Goal: Task Accomplishment & Management: Manage account settings

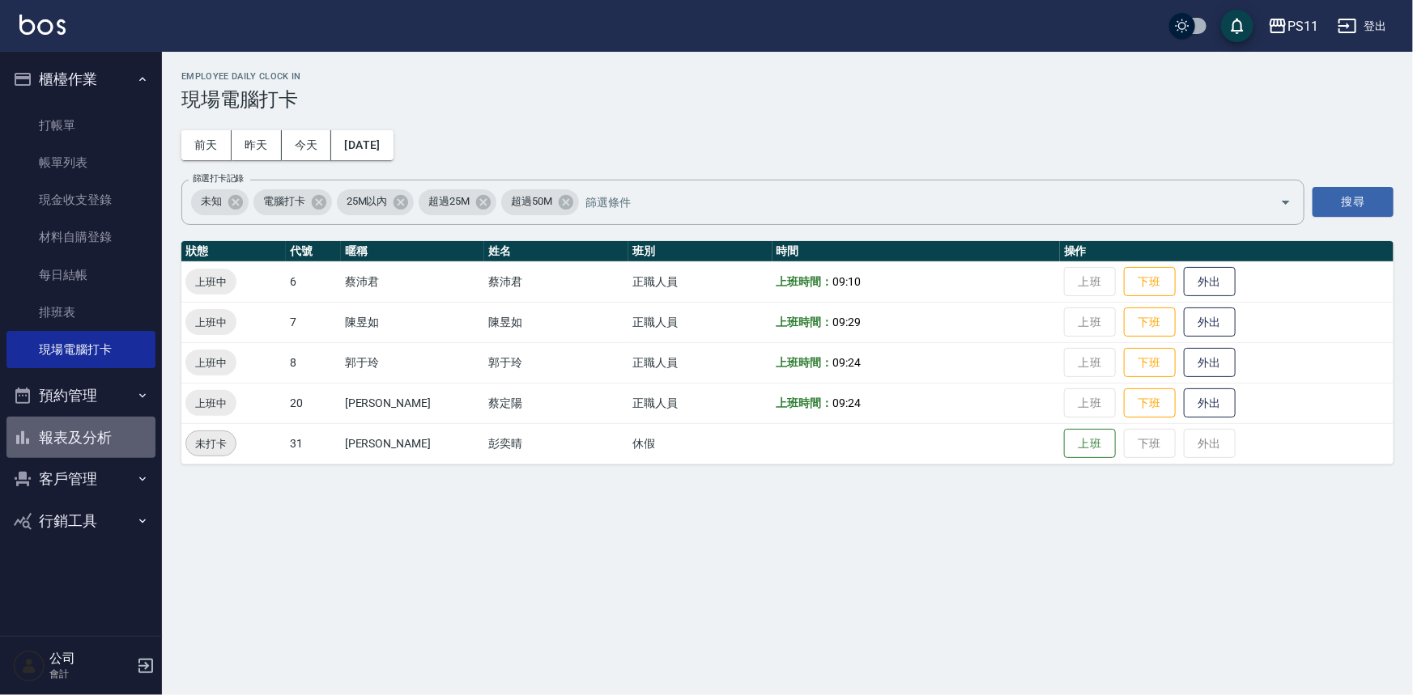
click at [96, 446] on button "報表及分析" at bounding box center [80, 438] width 149 height 42
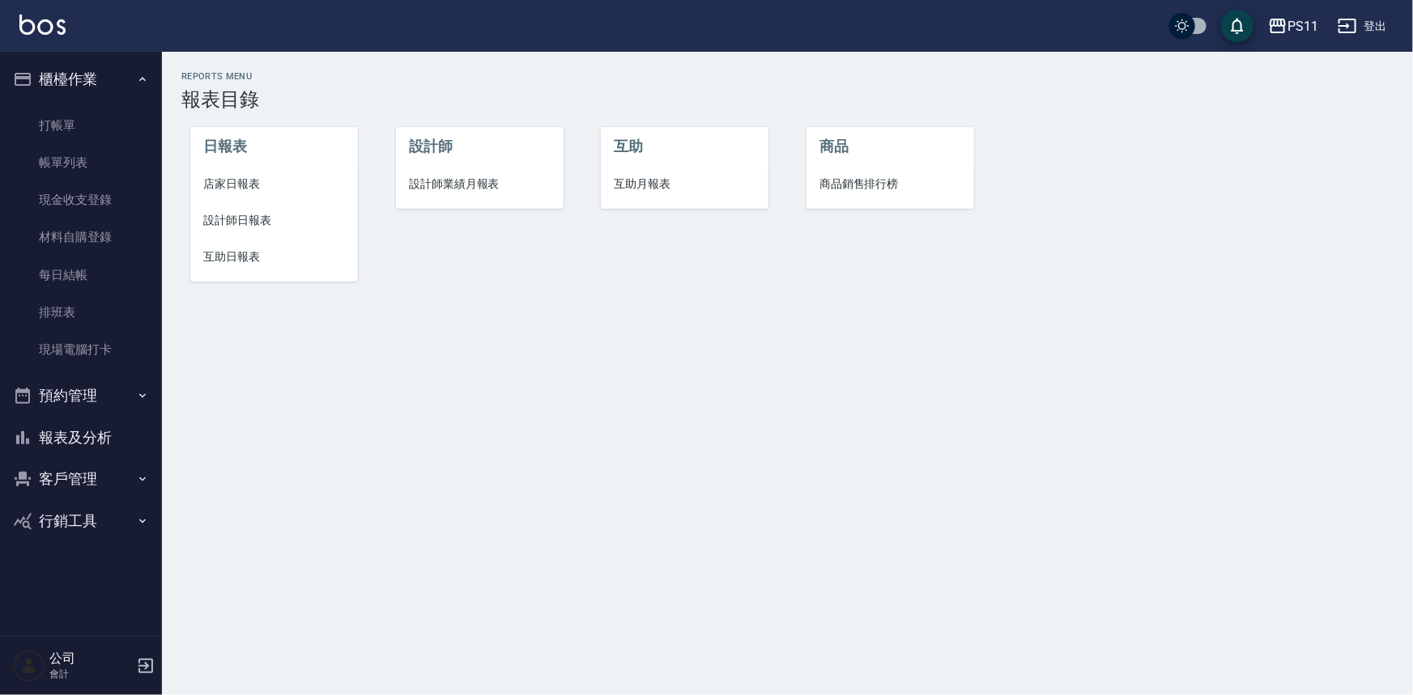
click at [280, 232] on li "設計師日報表" at bounding box center [274, 220] width 168 height 36
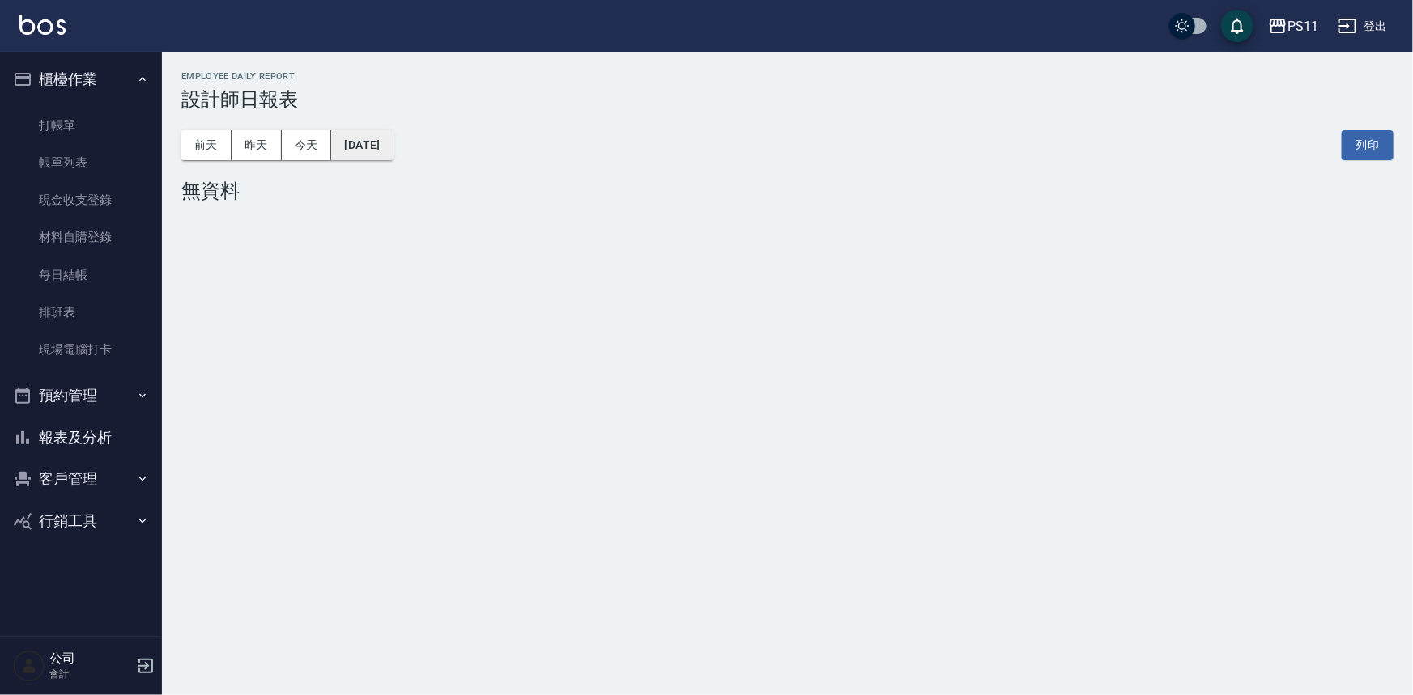
click at [393, 142] on button "[DATE]" at bounding box center [362, 145] width 62 height 30
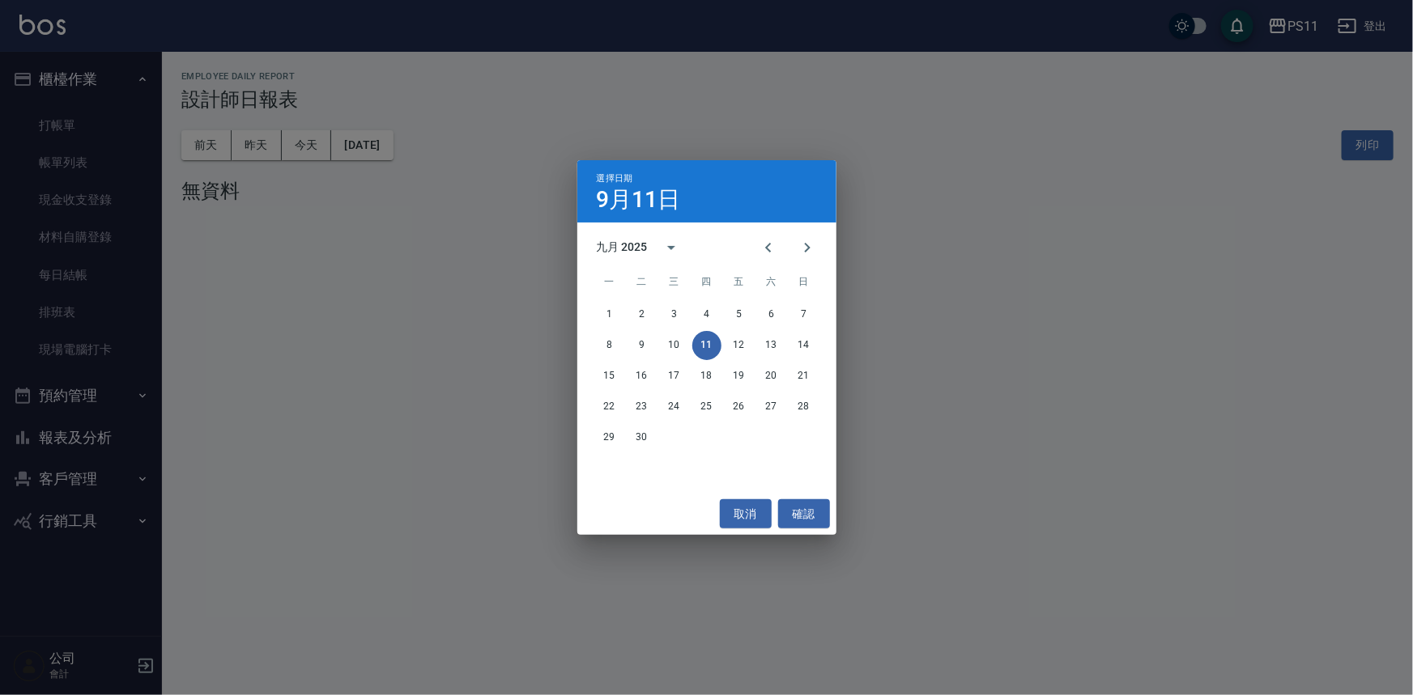
click at [744, 256] on div "九月 2025" at bounding box center [706, 248] width 259 height 24
drag, startPoint x: 771, startPoint y: 255, endPoint x: 754, endPoint y: 279, distance: 29.6
click at [769, 255] on icon "Previous month" at bounding box center [768, 247] width 19 height 19
drag, startPoint x: 795, startPoint y: 431, endPoint x: 727, endPoint y: 429, distance: 68.0
click at [793, 431] on button "31" at bounding box center [803, 437] width 29 height 29
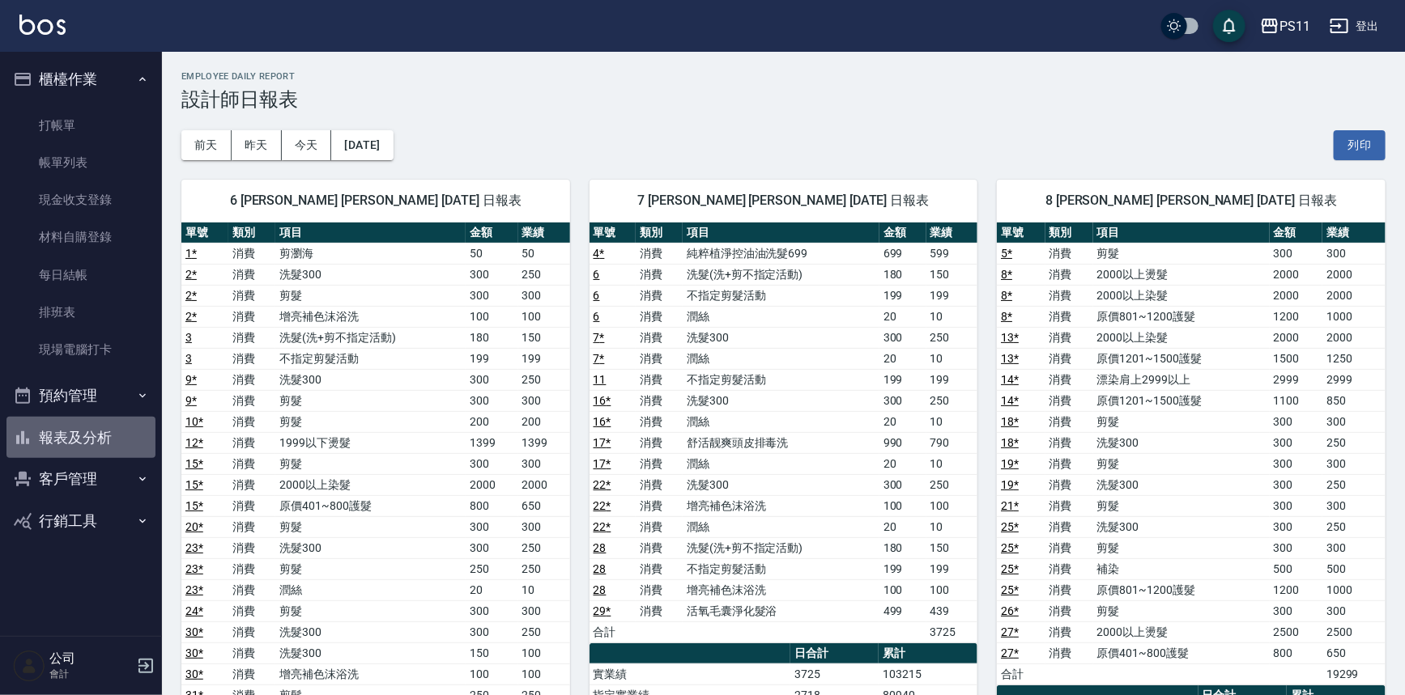
click at [89, 419] on button "報表及分析" at bounding box center [80, 438] width 149 height 42
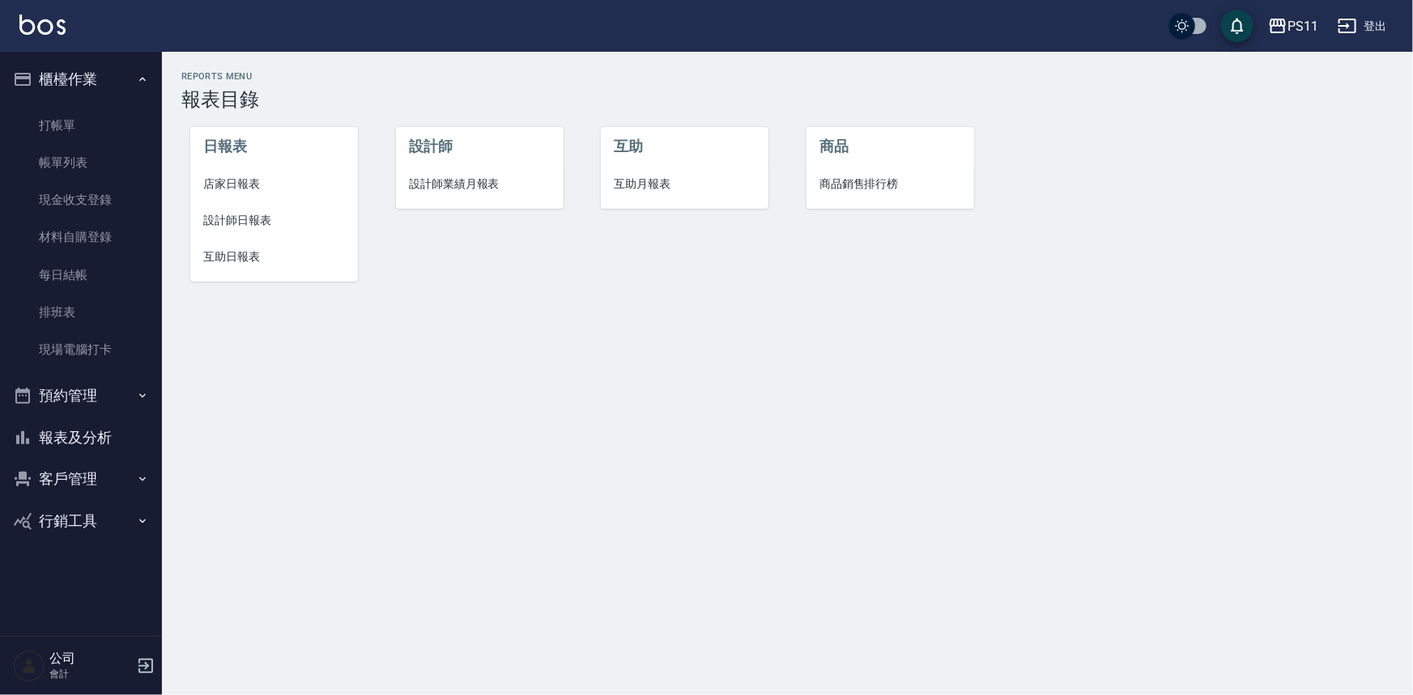
click at [109, 481] on button "客戶管理" at bounding box center [80, 479] width 149 height 42
click at [133, 511] on link "客戶列表" at bounding box center [80, 525] width 149 height 37
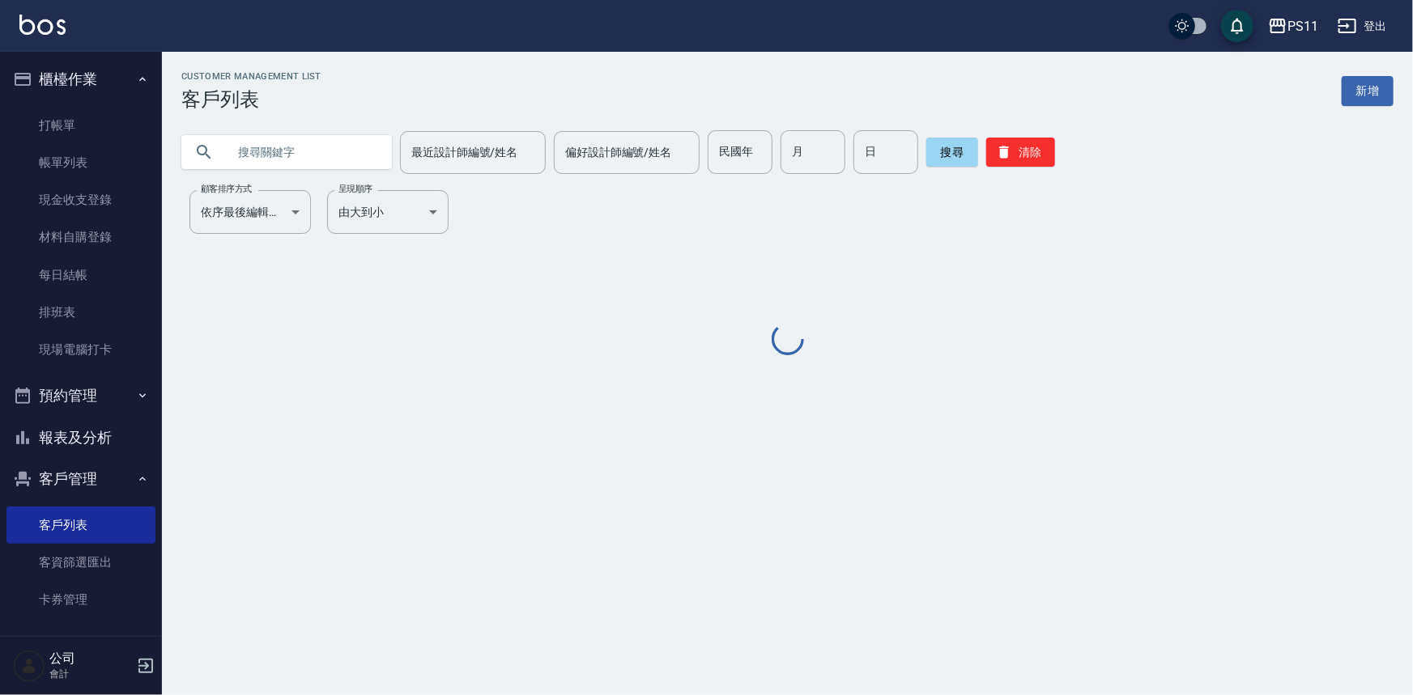
click at [251, 144] on input "text" at bounding box center [303, 152] width 152 height 44
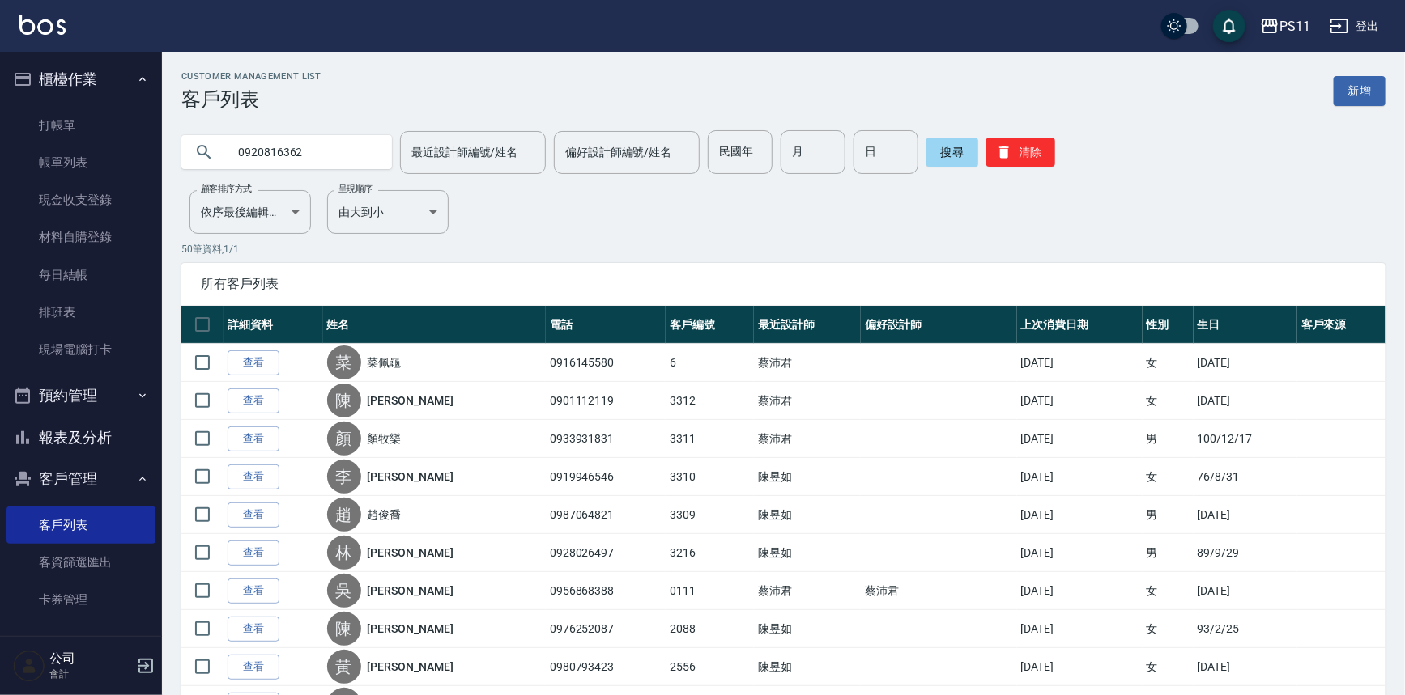
type input "0920816362"
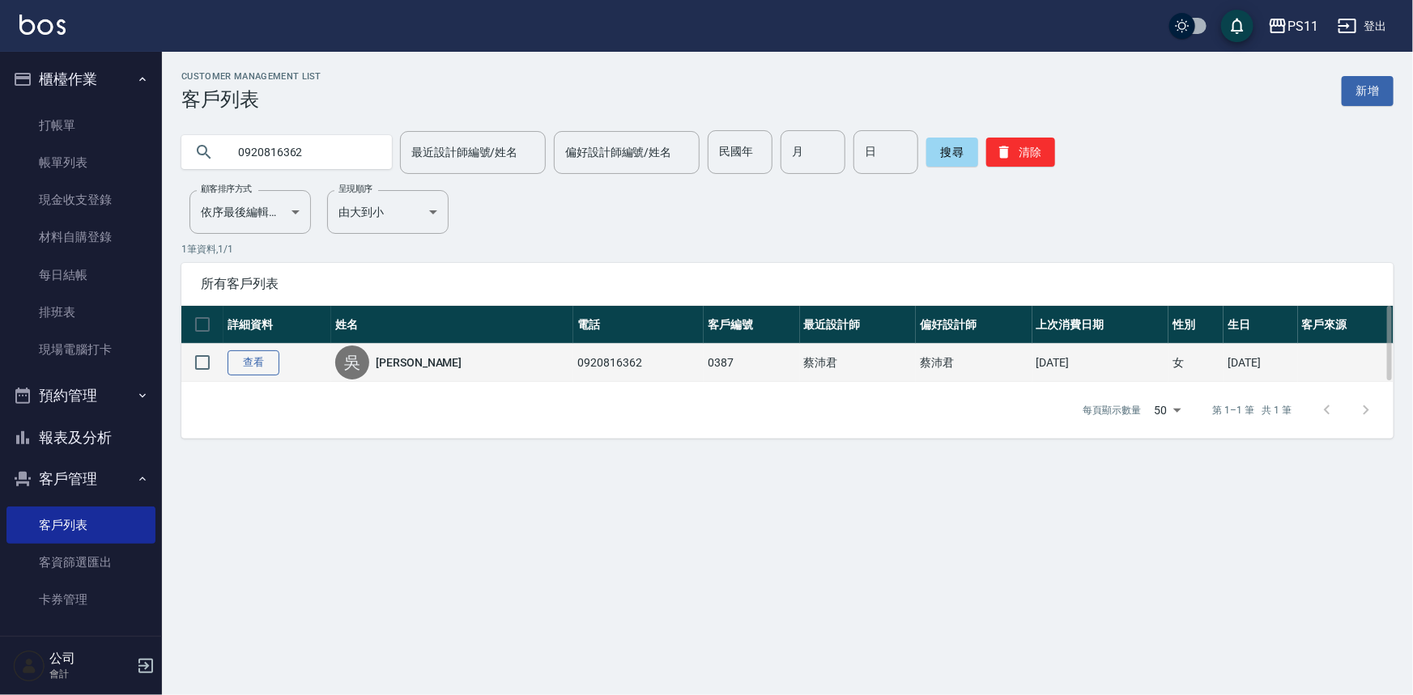
click at [261, 358] on link "查看" at bounding box center [253, 363] width 52 height 25
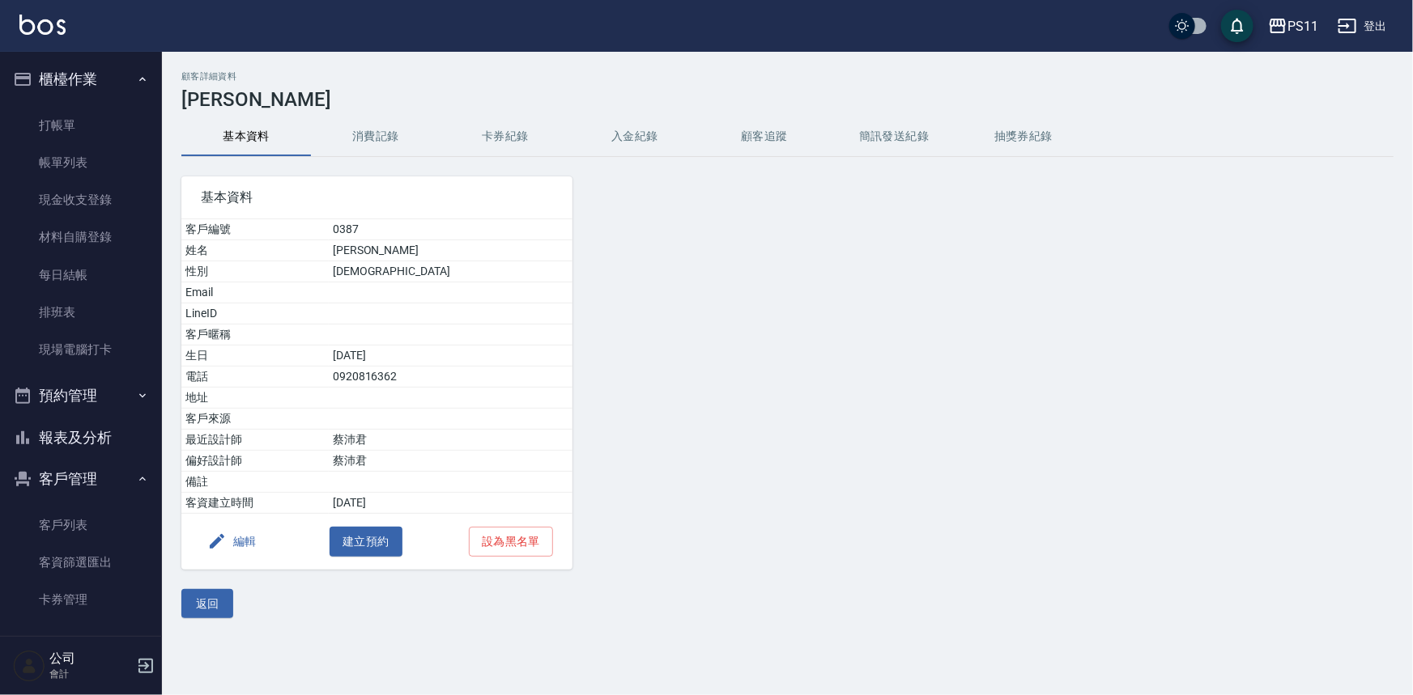
click at [388, 142] on button "消費記錄" at bounding box center [376, 136] width 130 height 39
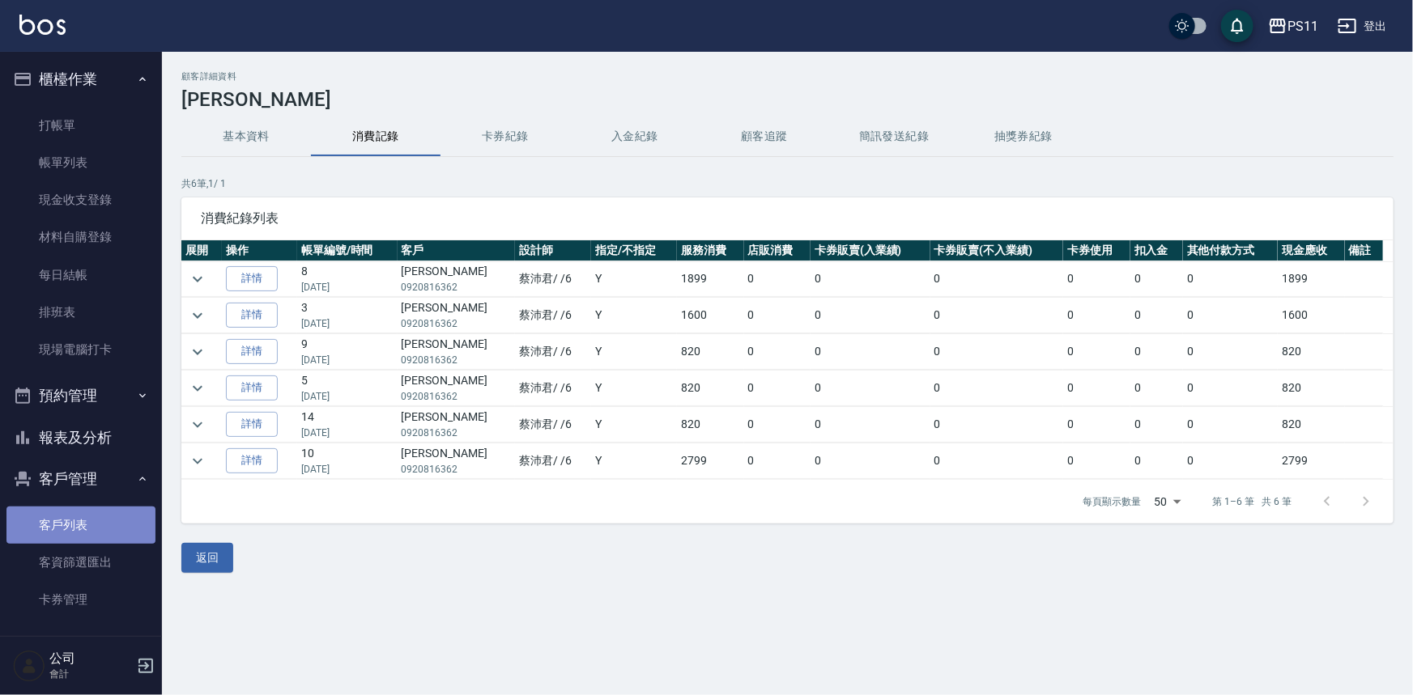
click at [84, 524] on link "客戶列表" at bounding box center [80, 525] width 149 height 37
